Goal: Task Accomplishment & Management: Manage account settings

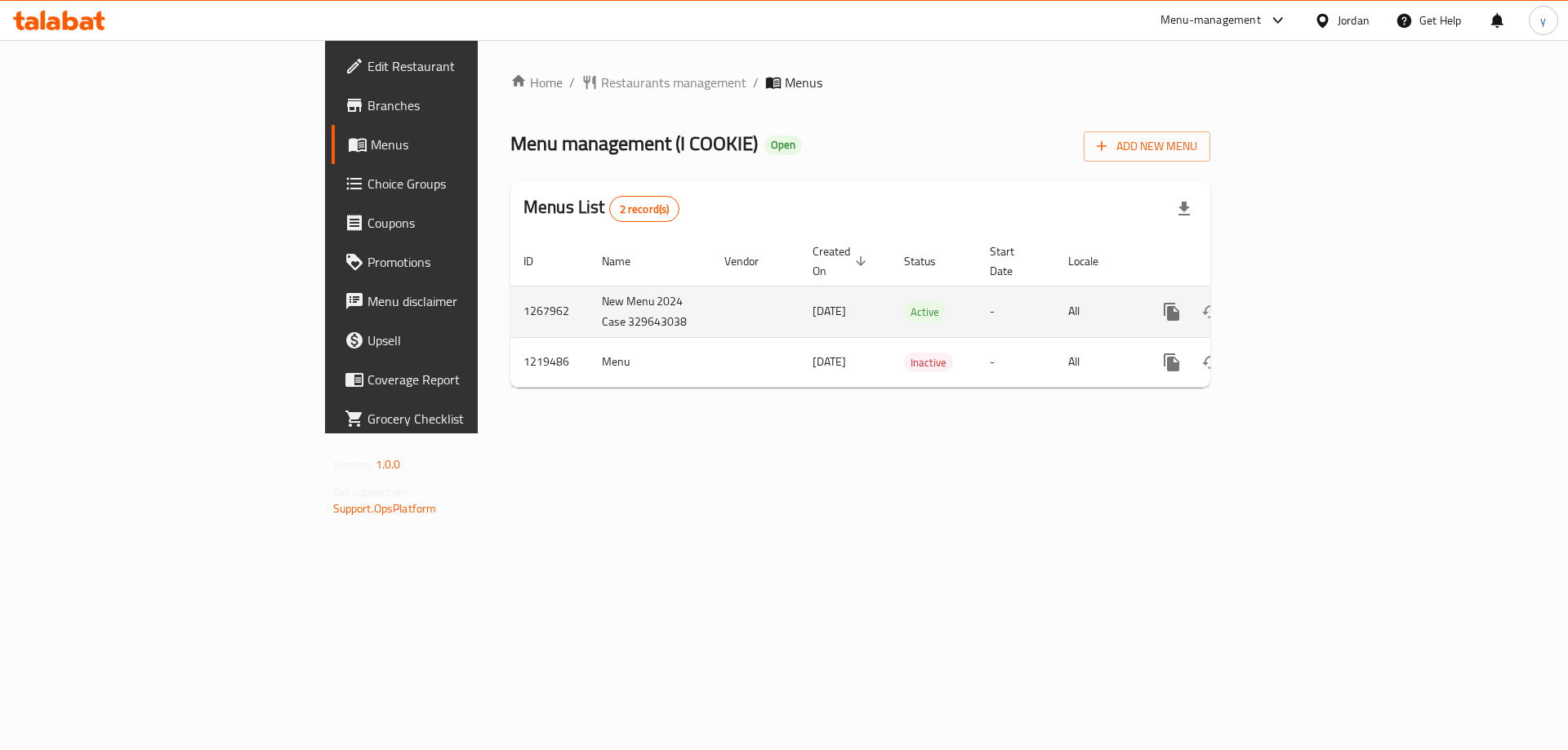
click at [1299, 302] on icon "enhanced table" at bounding box center [1289, 312] width 20 height 20
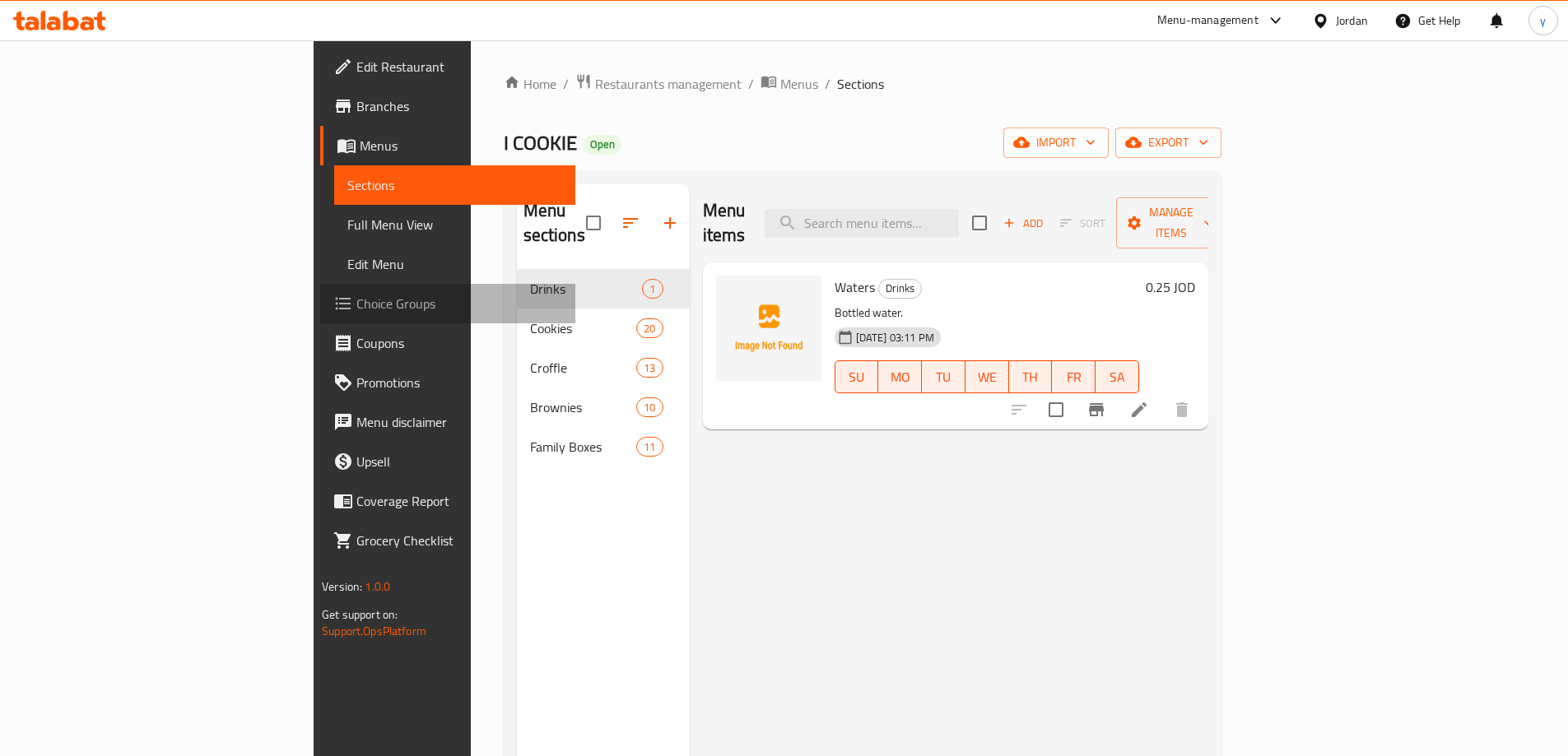
click at [357, 307] on span "Choice Groups" at bounding box center [459, 303] width 206 height 20
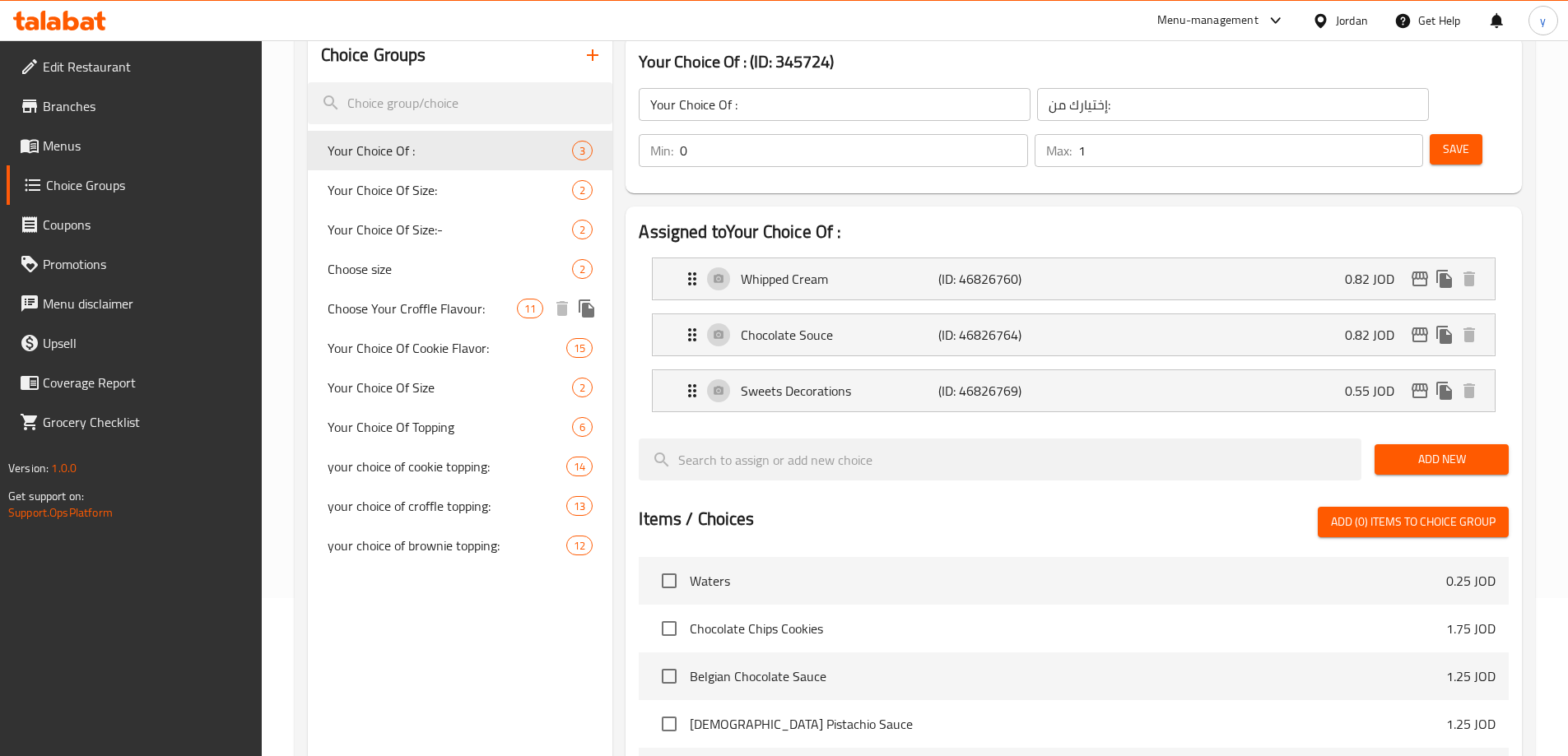
scroll to position [164, 0]
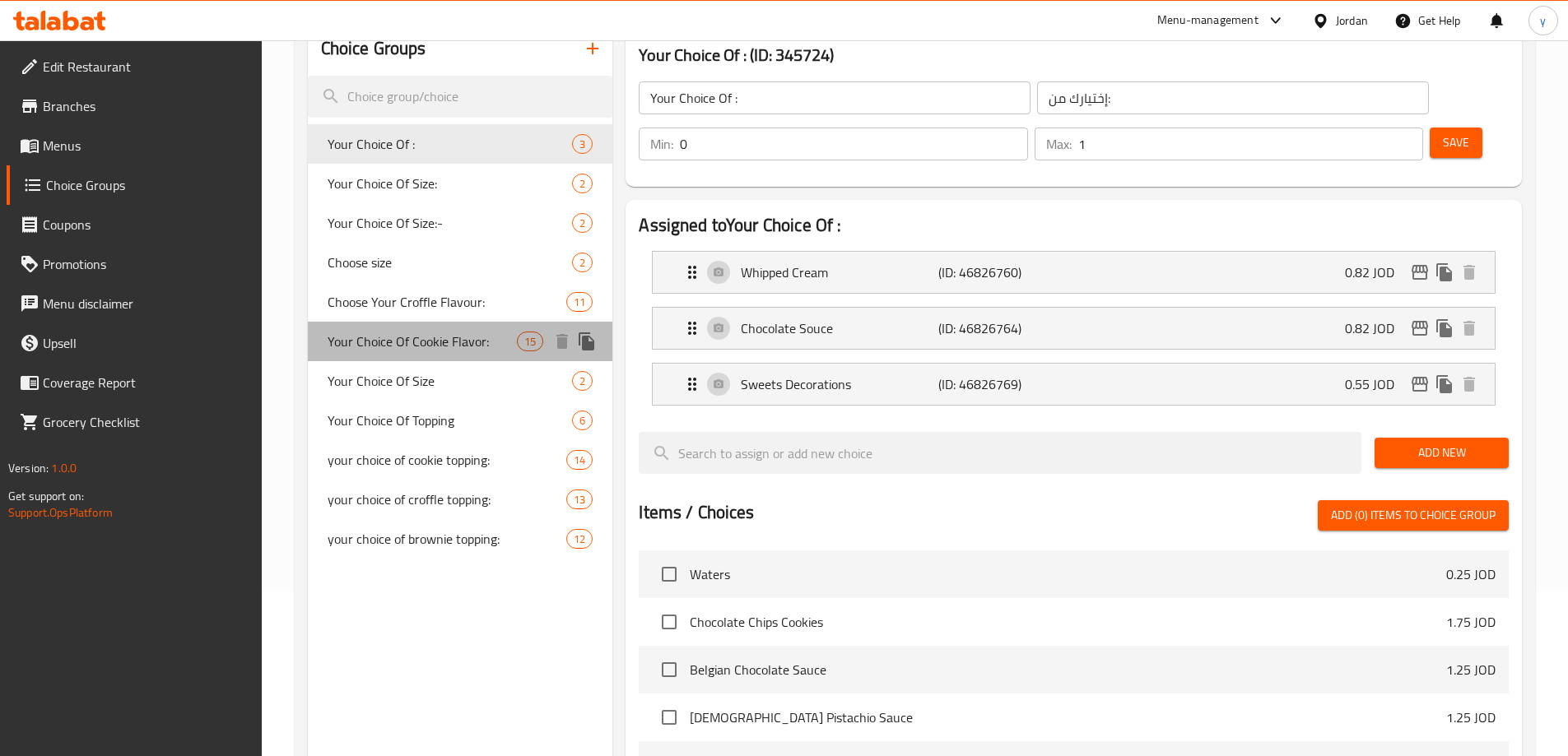
click at [450, 328] on div "Your Choice Of Cookie Flavor: 15" at bounding box center [460, 342] width 306 height 40
type input "Your Choice Of Cookie Flavor:"
type input "اختيارك من نكهة الكوكيز:"
type input "3"
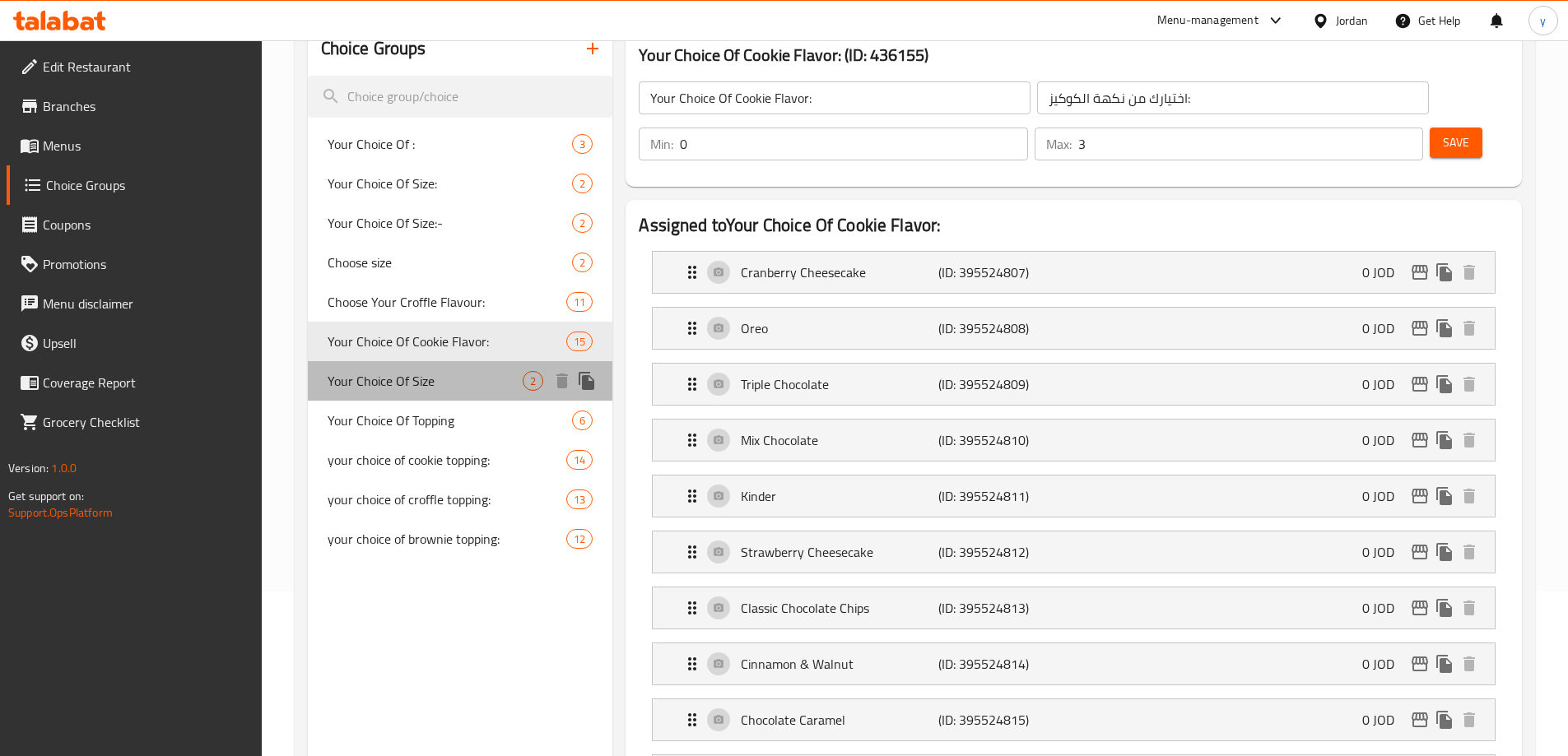
click at [406, 372] on span "Your Choice Of Size" at bounding box center [425, 381] width 196 height 20
type input "Your Choice Of Size"
type input "أختيارك من الحجم"
type input "1"
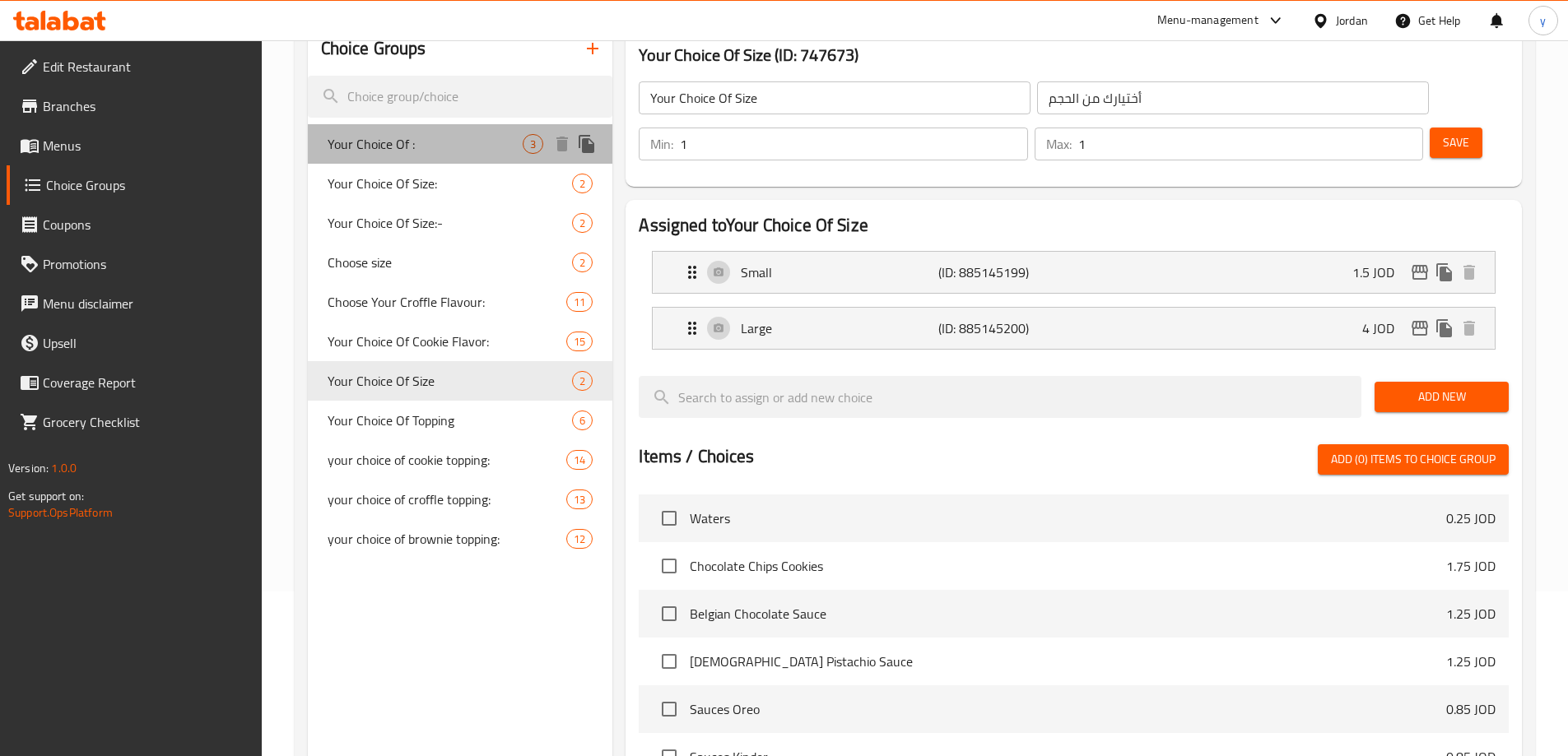
click at [435, 148] on span "Your Choice Of :" at bounding box center [425, 144] width 196 height 20
type input "Your Choice Of :"
type input "إختيارك من:"
type input "0"
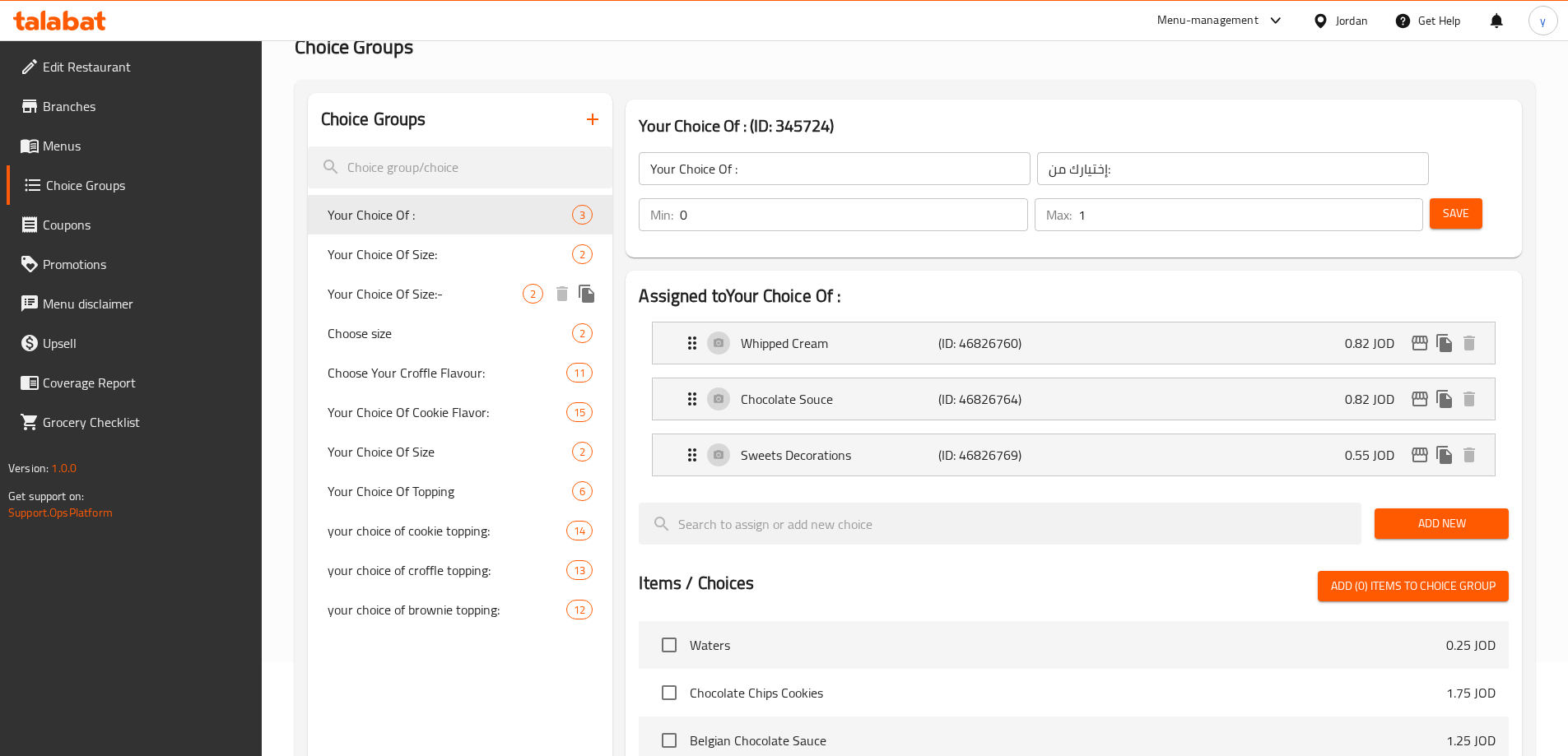
scroll to position [0, 0]
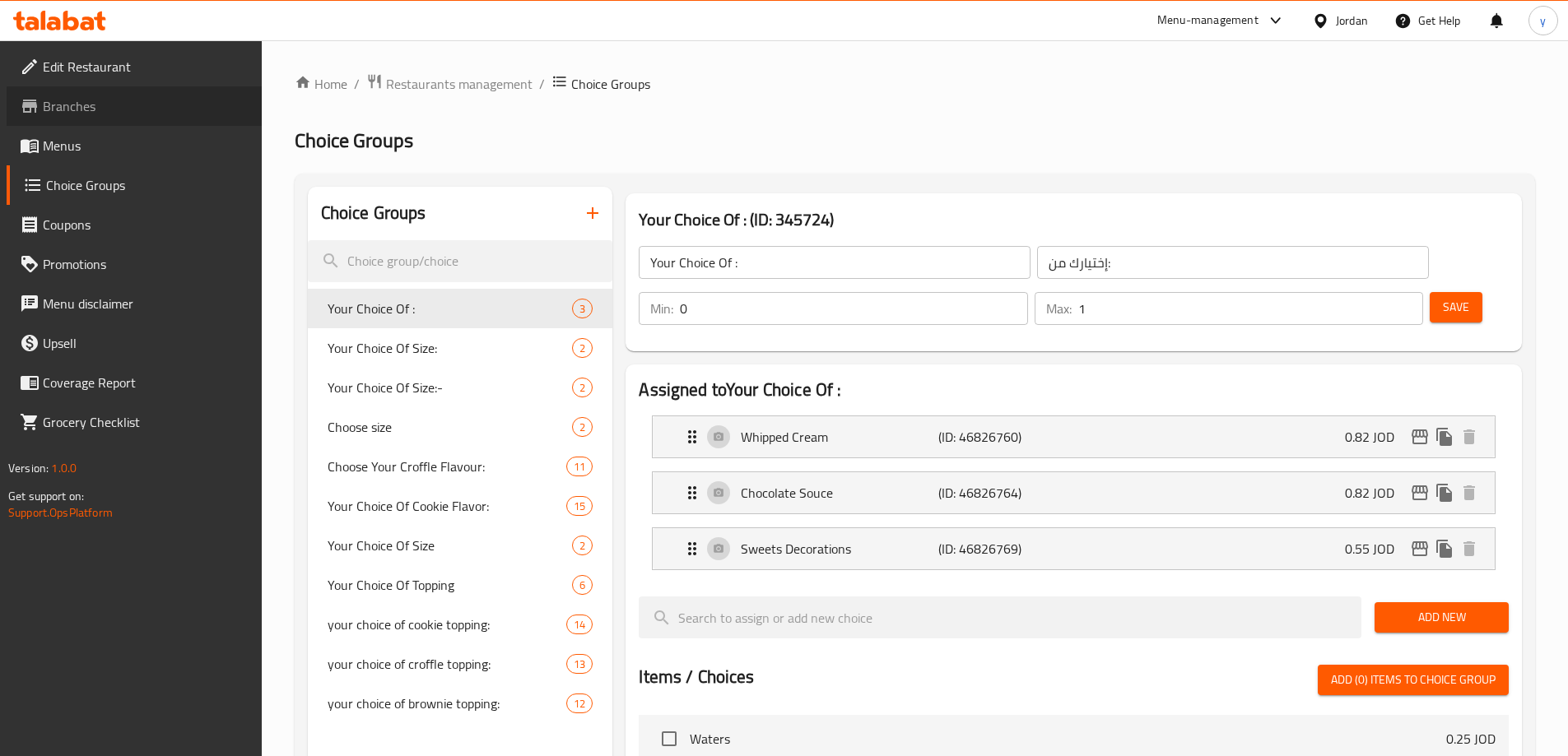
click at [103, 94] on link "Branches" at bounding box center [134, 106] width 255 height 40
